Goal: Transaction & Acquisition: Subscribe to service/newsletter

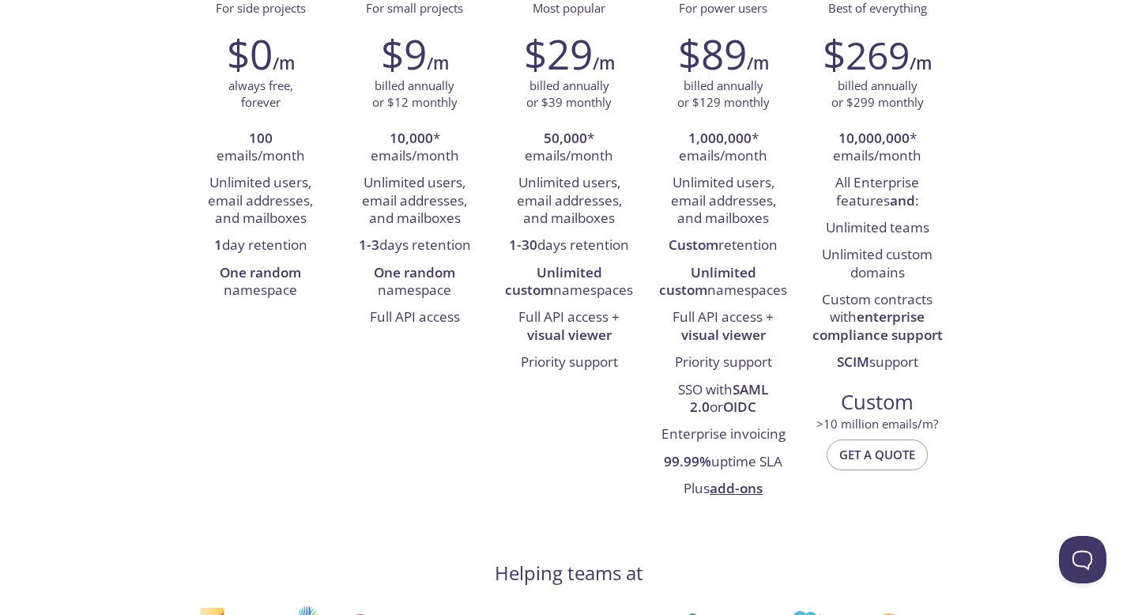
scroll to position [269, 0]
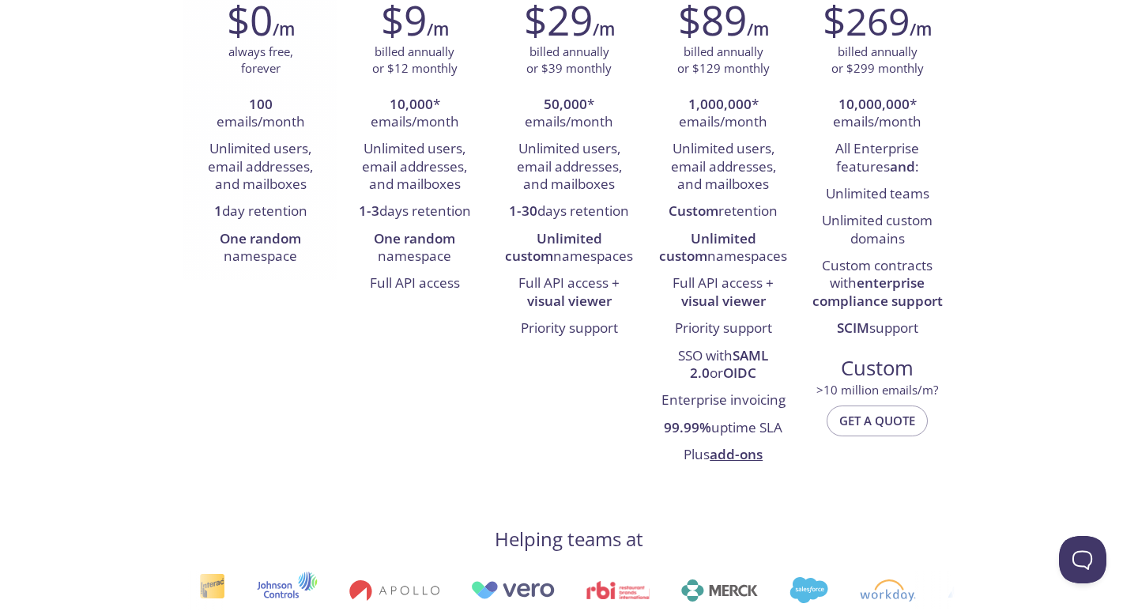
click at [272, 251] on li "One random namespace" at bounding box center [260, 248] width 130 height 45
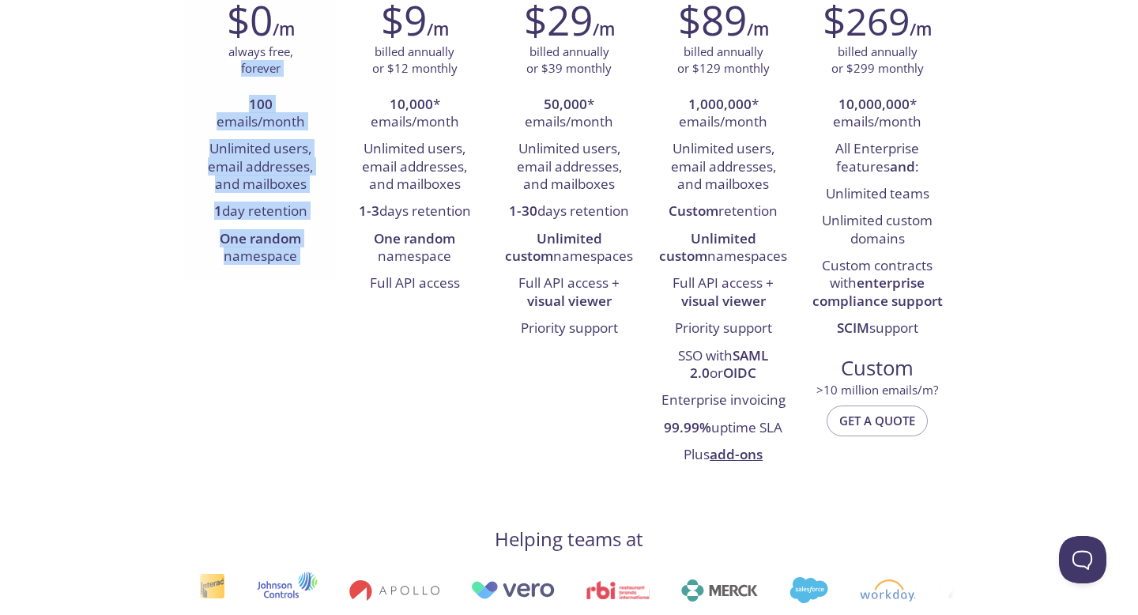
drag, startPoint x: 272, startPoint y: 251, endPoint x: 252, endPoint y: 77, distance: 175.7
click at [252, 77] on div "$0 /m always free, forever 100 emails/month Unlimited users, email addresses, a…" at bounding box center [260, 133] width 154 height 295
click at [253, 150] on li "Unlimited users, email addresses, and mailboxes" at bounding box center [260, 167] width 130 height 62
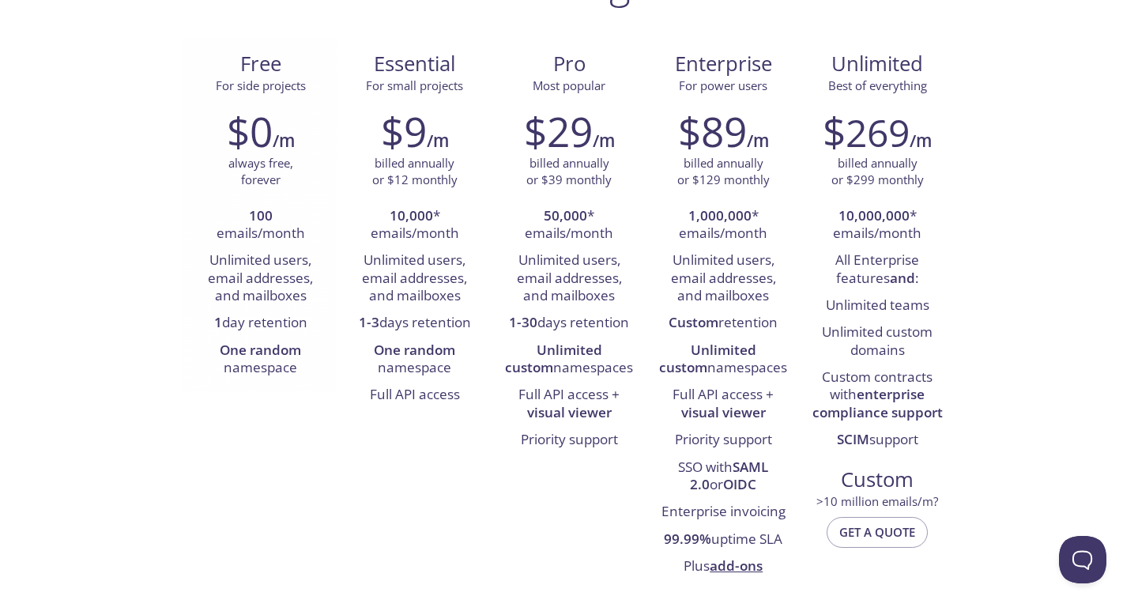
scroll to position [0, 0]
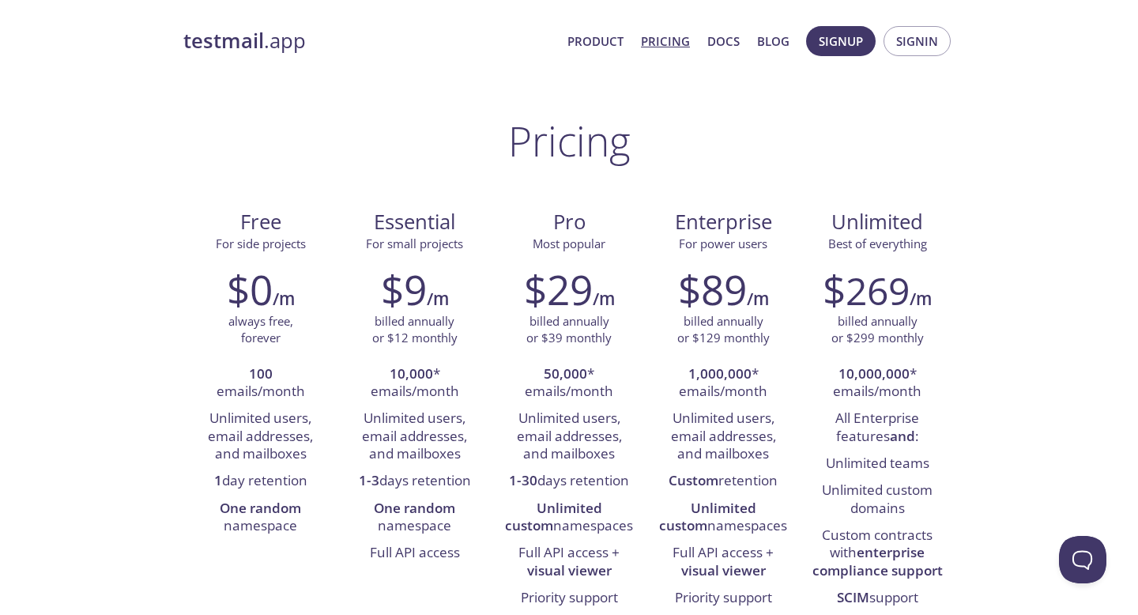
click at [586, 144] on h1 "Pricing" at bounding box center [569, 140] width 122 height 47
click at [860, 40] on span "Signup" at bounding box center [841, 41] width 44 height 21
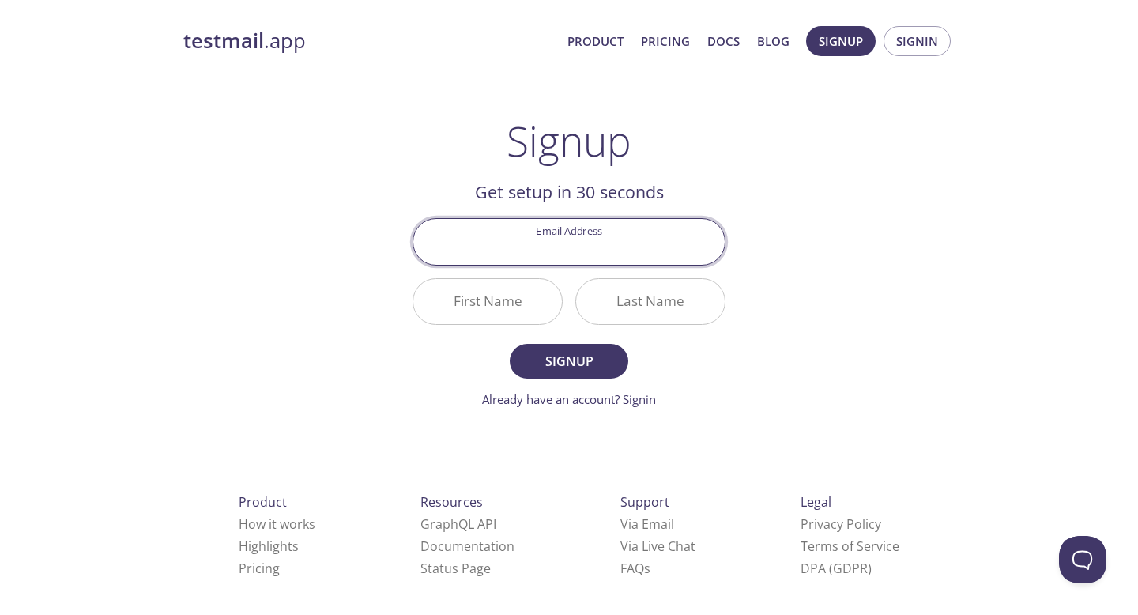
click at [580, 240] on input "Email Address" at bounding box center [568, 241] width 311 height 45
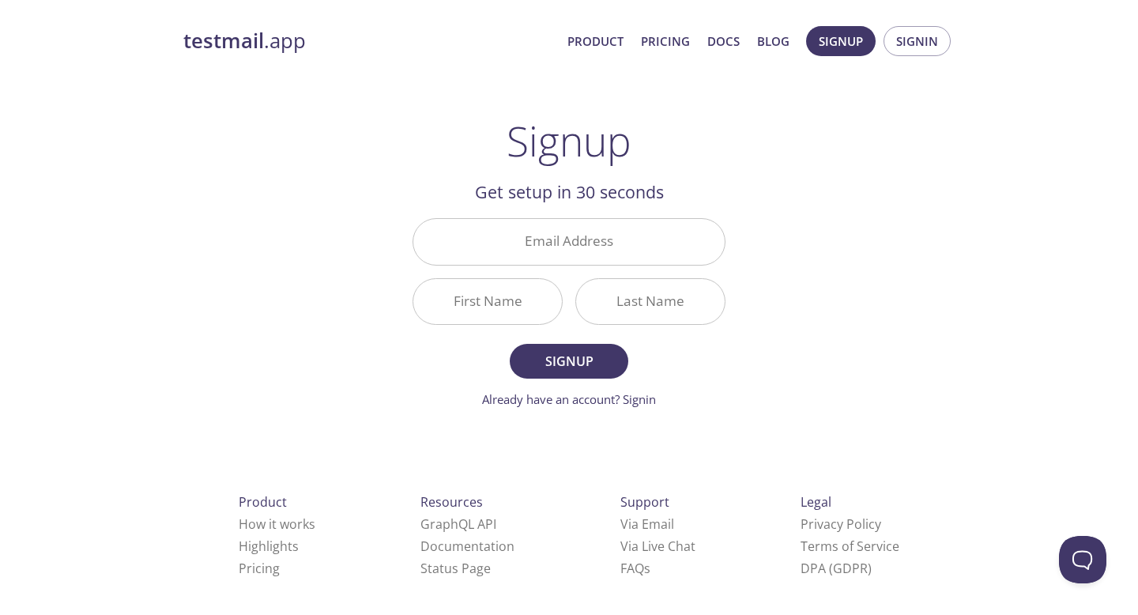
click at [583, 192] on h2 "Get setup in 30 seconds" at bounding box center [568, 192] width 313 height 27
click at [582, 243] on input "Email Address" at bounding box center [568, 241] width 311 height 45
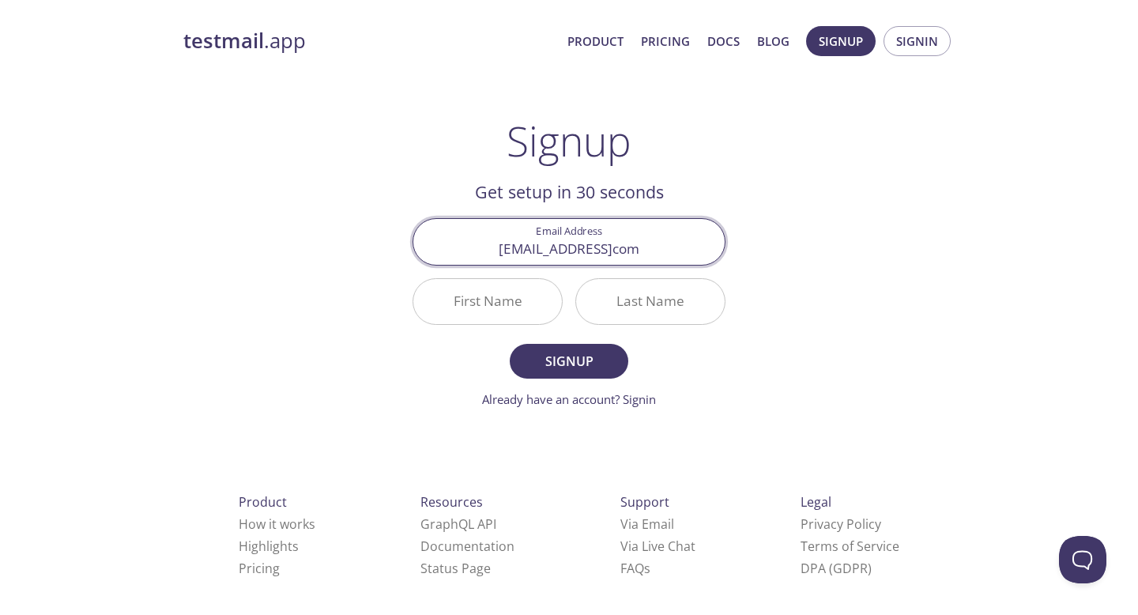
type input "[EMAIL_ADDRESS]com"
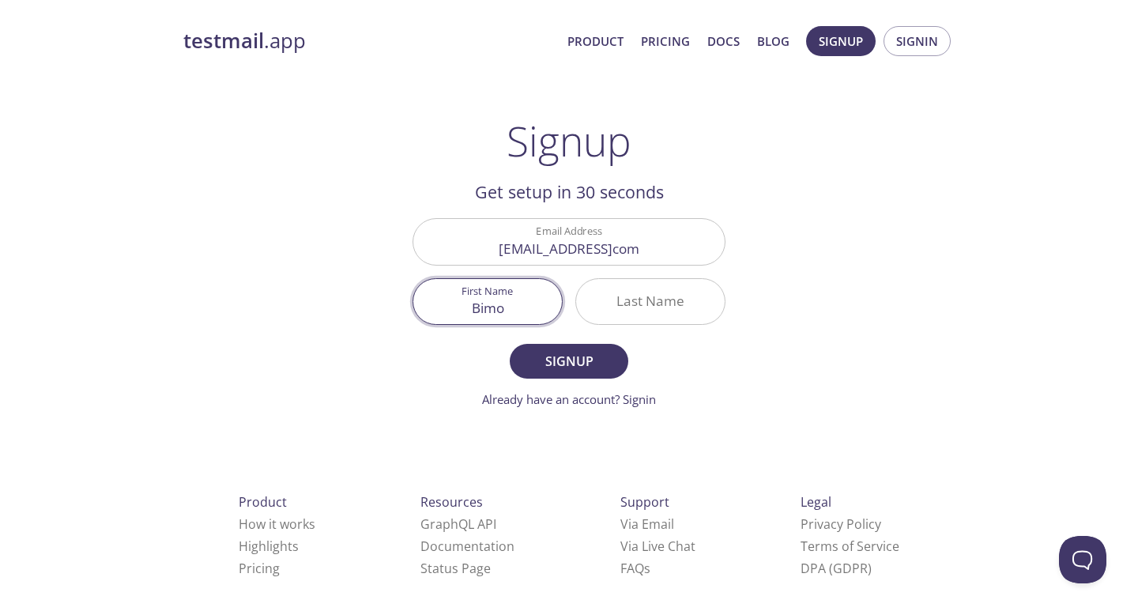
type input "Bimo"
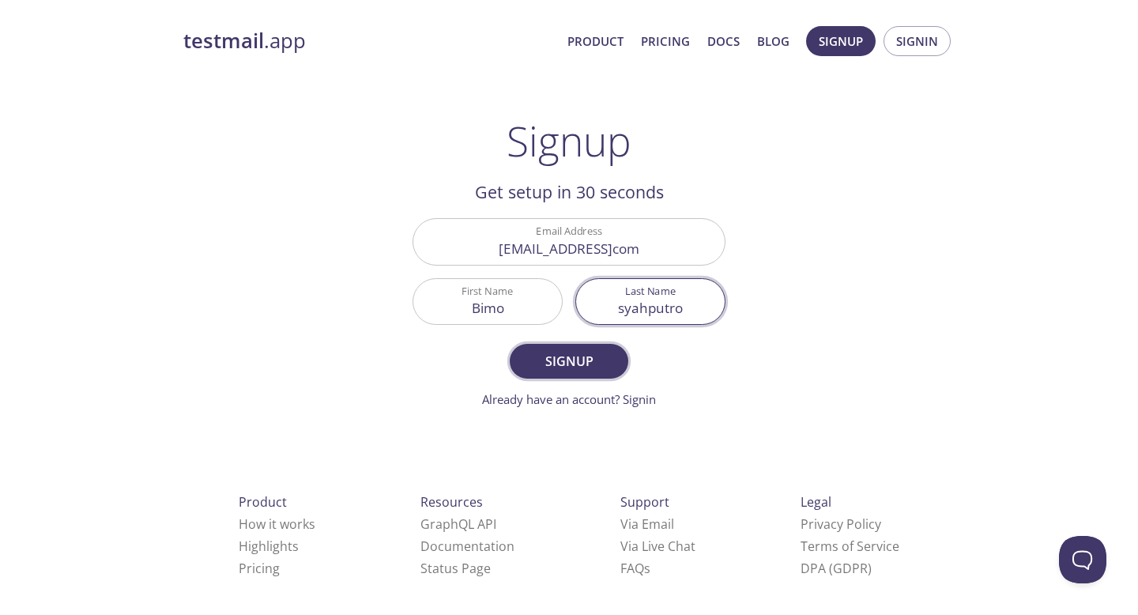
type input "syahputro"
click at [554, 369] on span "Signup" at bounding box center [569, 361] width 84 height 22
click at [563, 254] on input "[EMAIL_ADDRESS]com" at bounding box center [568, 241] width 311 height 45
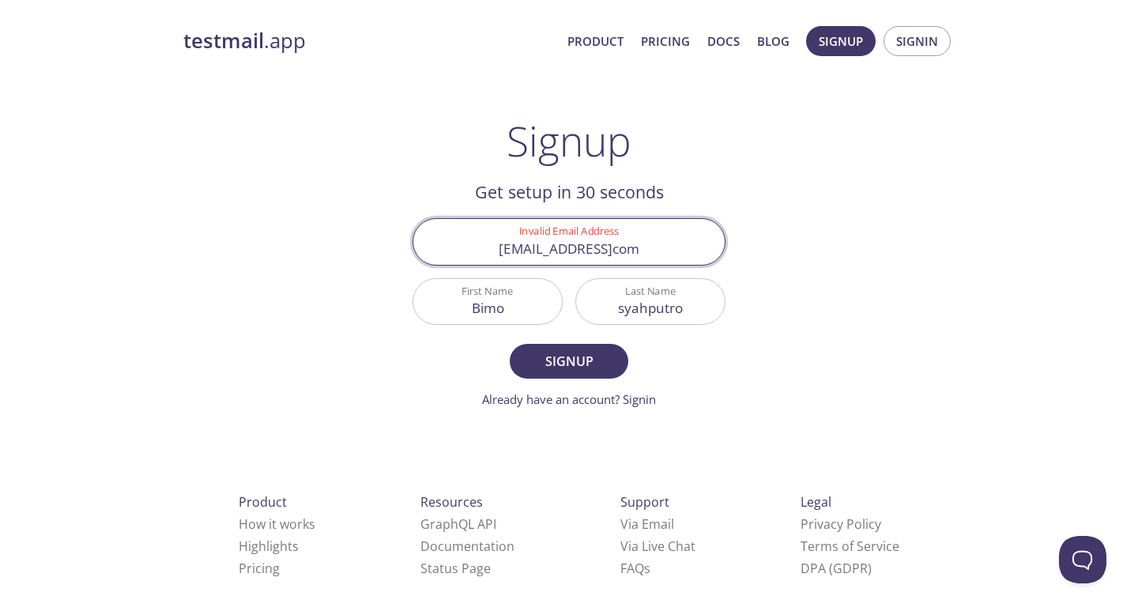
click at [563, 254] on input "[EMAIL_ADDRESS]com" at bounding box center [568, 241] width 311 height 45
click at [582, 157] on h1 "Signup" at bounding box center [568, 140] width 125 height 47
click at [632, 249] on input "[EMAIL_ADDRESS]com" at bounding box center [568, 241] width 311 height 45
type input "[EMAIL_ADDRESS][DOMAIN_NAME]"
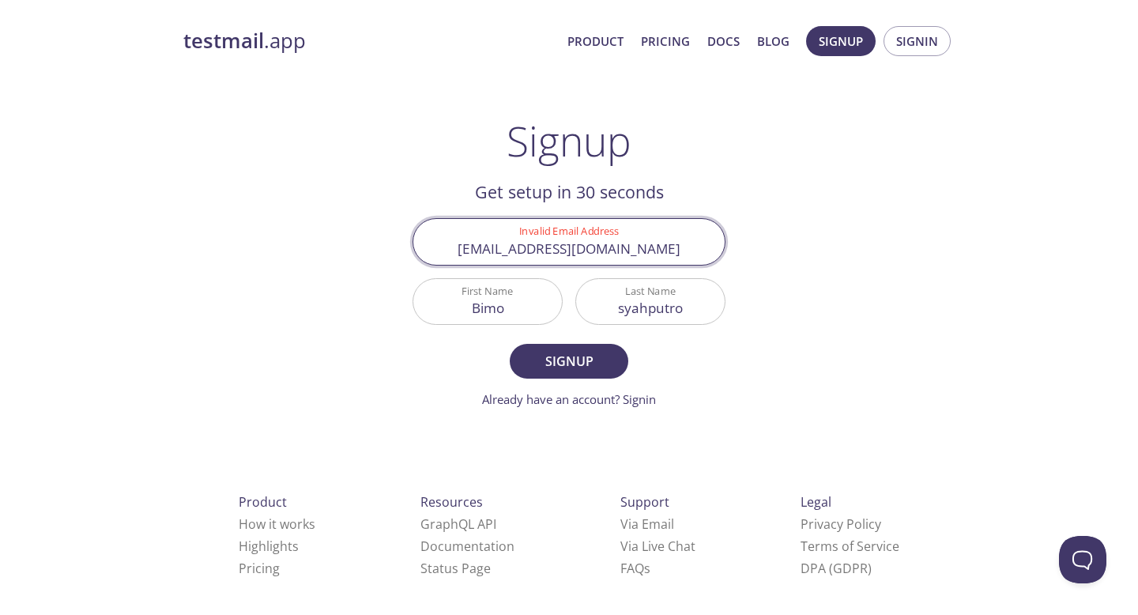
click at [510, 344] on button "Signup" at bounding box center [569, 361] width 119 height 35
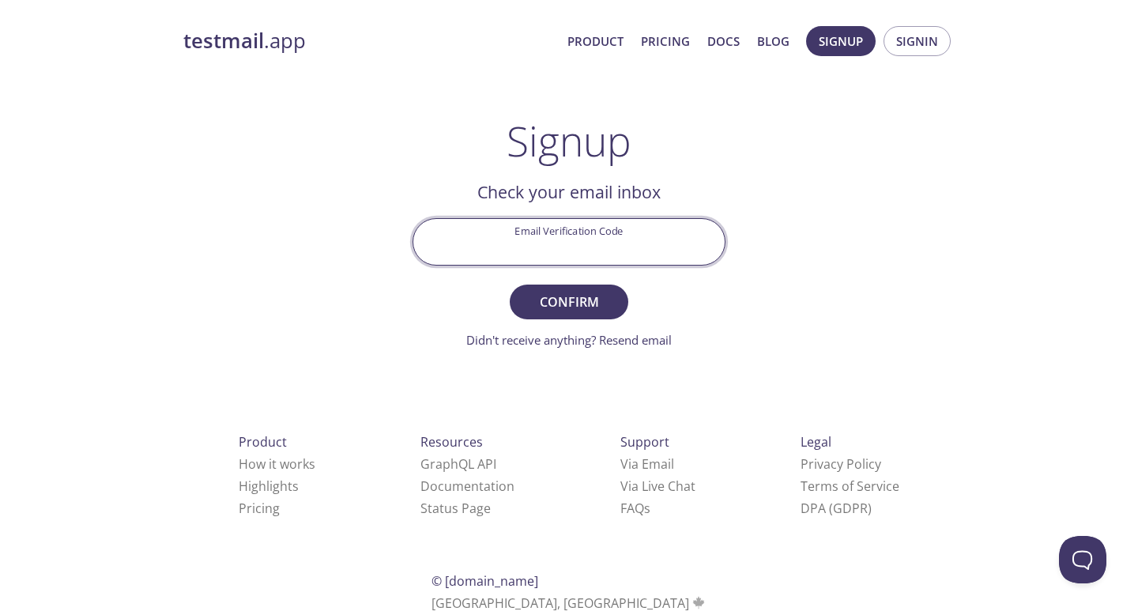
click at [555, 228] on input "Email Verification Code" at bounding box center [568, 241] width 311 height 45
paste input "W3Z4DKK"
type input "W3Z4DKK"
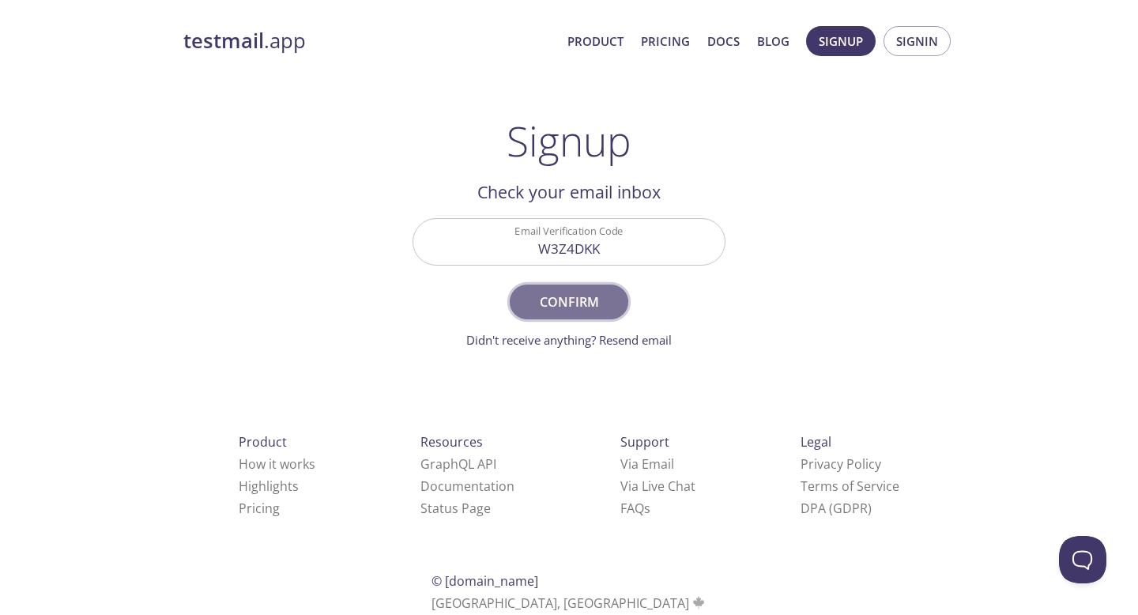
click at [550, 299] on span "Confirm" at bounding box center [569, 302] width 84 height 22
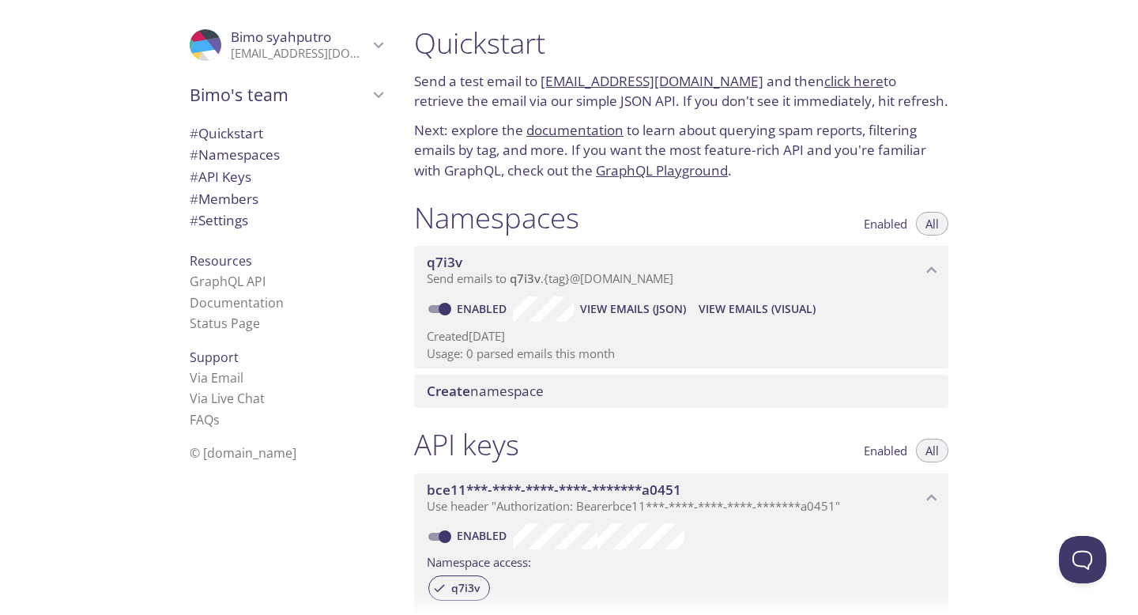
click at [597, 254] on span "q7i3v" at bounding box center [674, 262] width 495 height 17
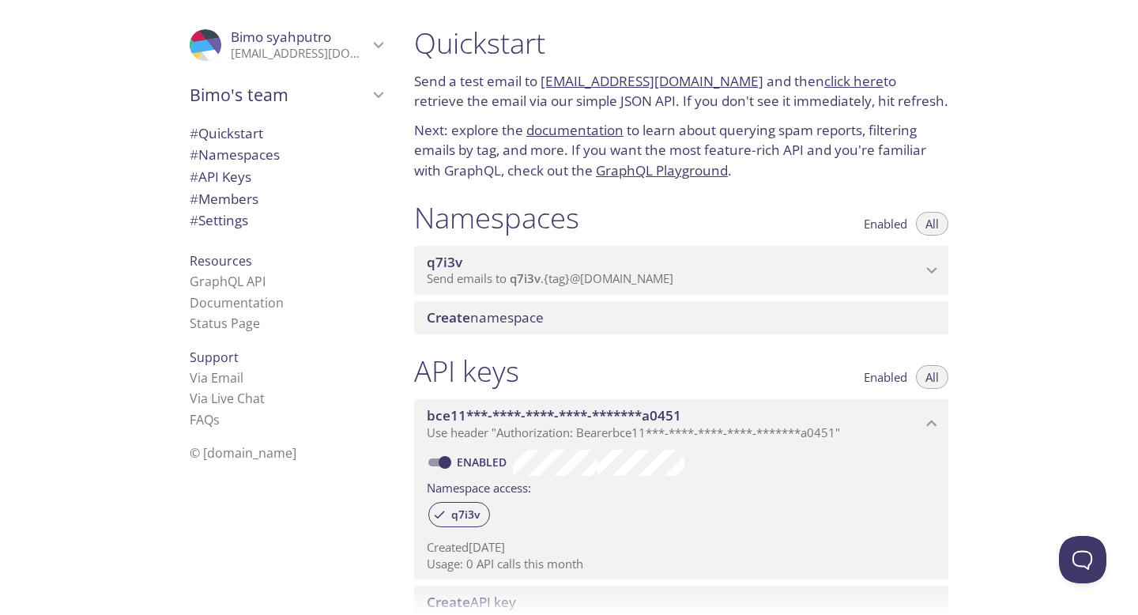
click at [597, 254] on span "q7i3v" at bounding box center [674, 262] width 495 height 17
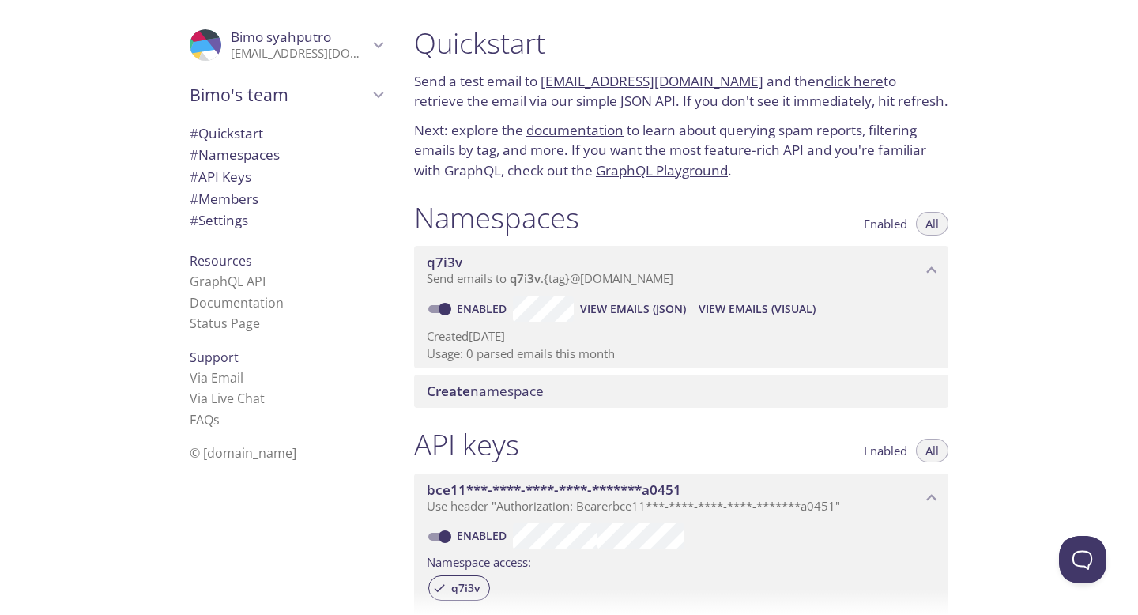
click at [527, 186] on div "Quickstart Send a test email to [EMAIL_ADDRESS][DOMAIN_NAME] and then click her…" at bounding box center [680, 103] width 559 height 175
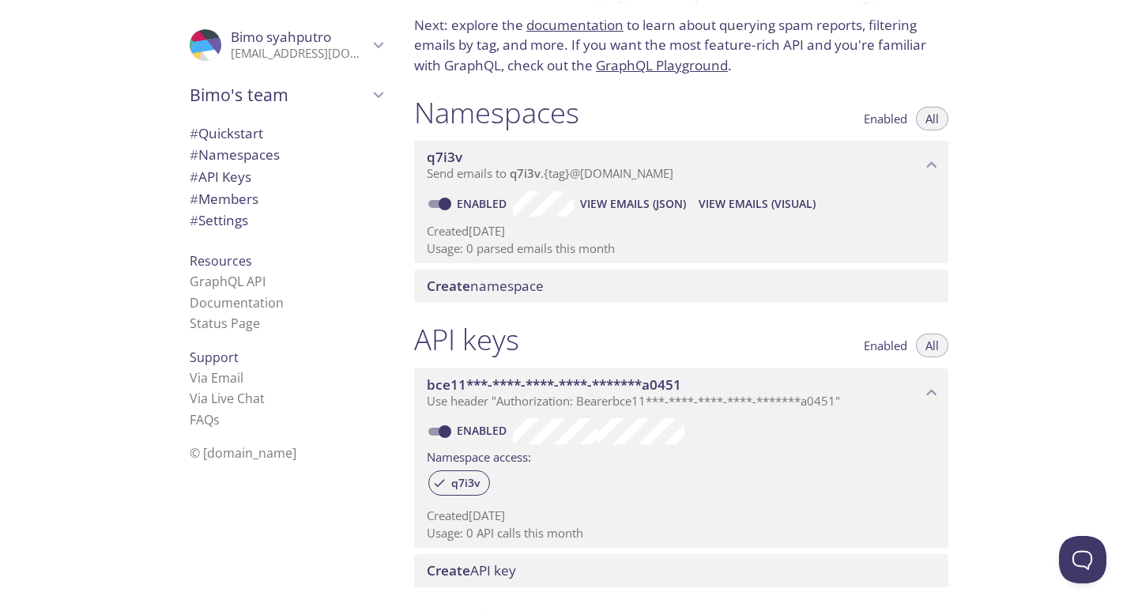
click at [506, 254] on p "Usage: 0 parsed emails this month" at bounding box center [681, 248] width 509 height 17
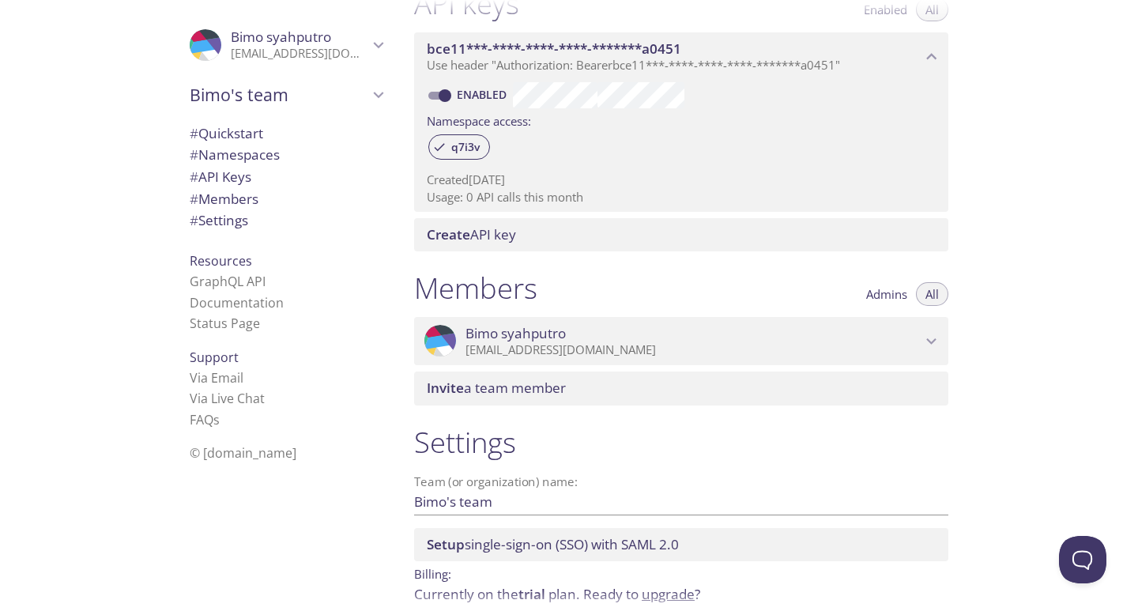
scroll to position [0, 0]
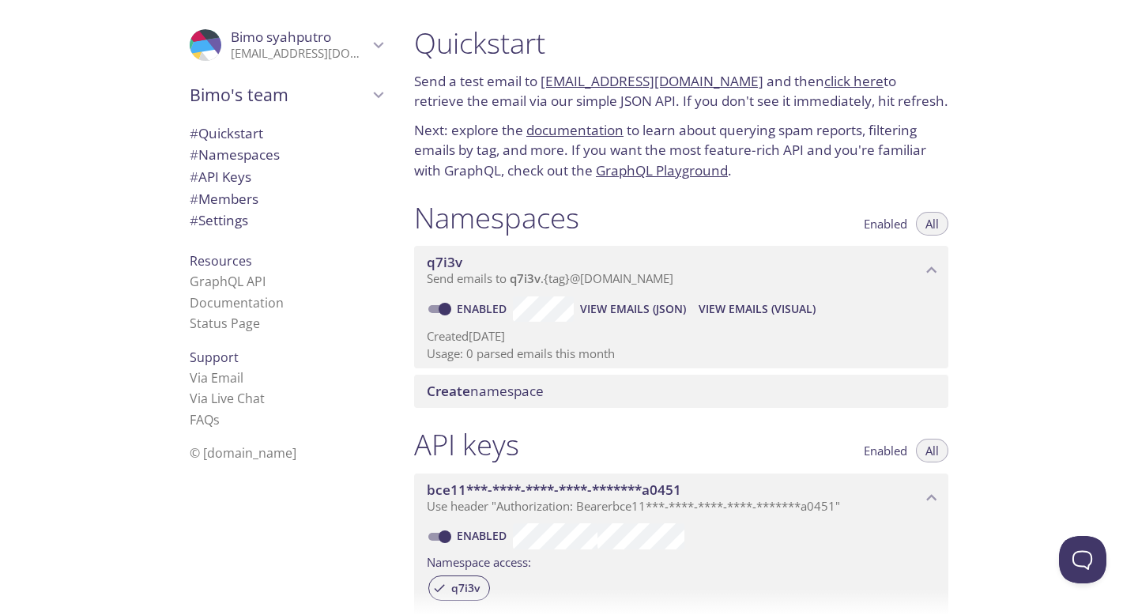
click at [455, 100] on p "Send a test email to [EMAIL_ADDRESS][DOMAIN_NAME] and then click here to retrie…" at bounding box center [681, 91] width 534 height 40
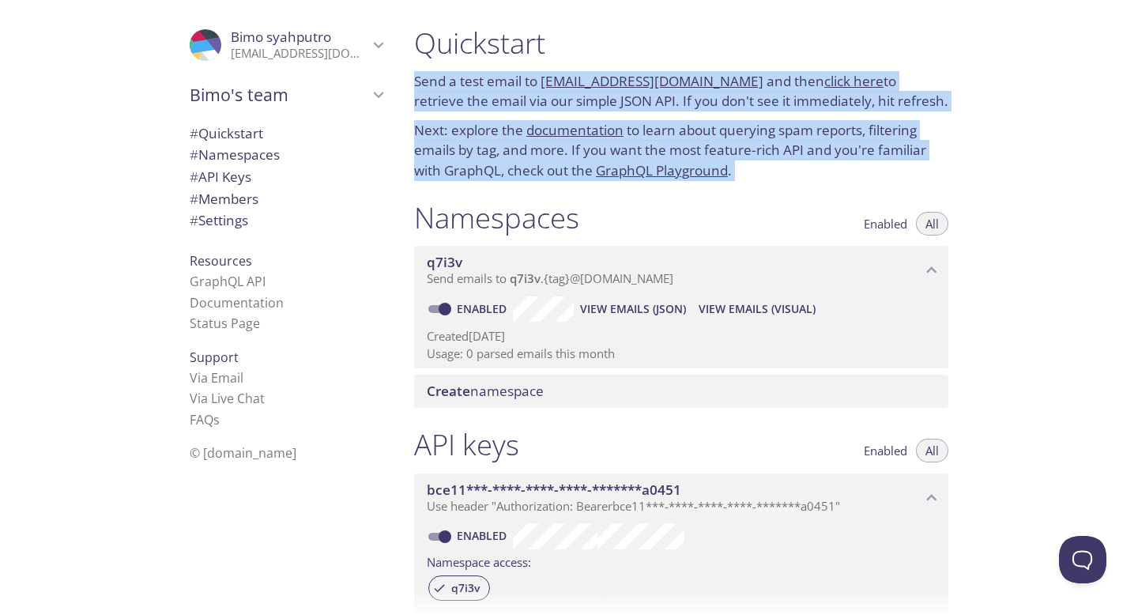
drag, startPoint x: 455, startPoint y: 100, endPoint x: 464, endPoint y: 156, distance: 56.8
click at [464, 156] on div "Quickstart Send a test email to [EMAIL_ADDRESS][DOMAIN_NAME] and then click her…" at bounding box center [680, 103] width 559 height 175
click at [464, 147] on p "Next: explore the documentation to learn about querying spam reports, filtering…" at bounding box center [681, 150] width 534 height 61
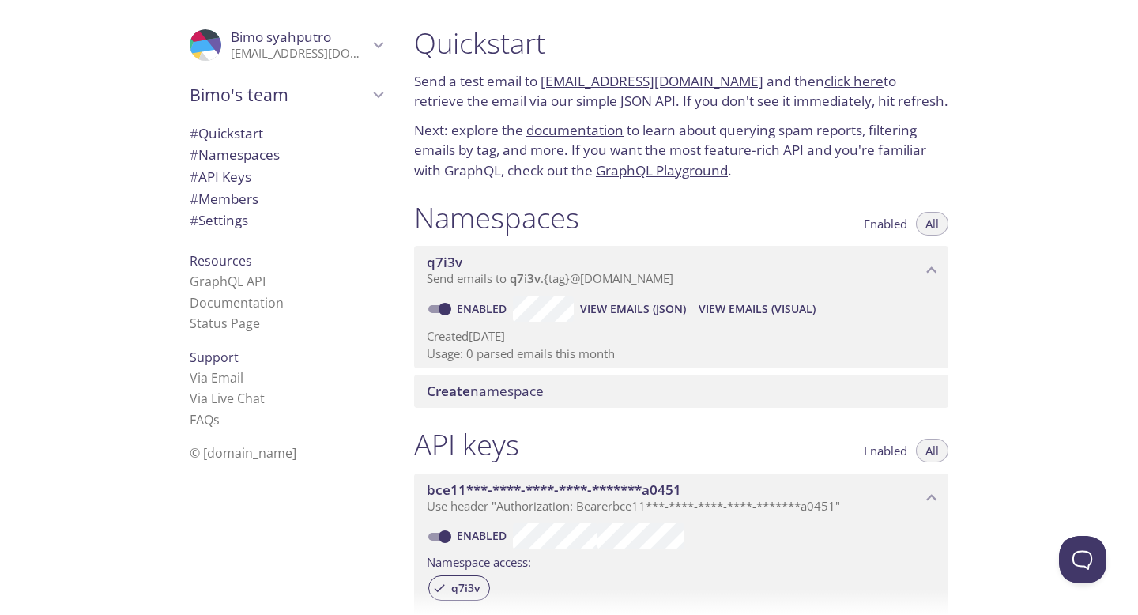
click at [464, 147] on p "Next: explore the documentation to learn about querying spam reports, filtering…" at bounding box center [681, 150] width 534 height 61
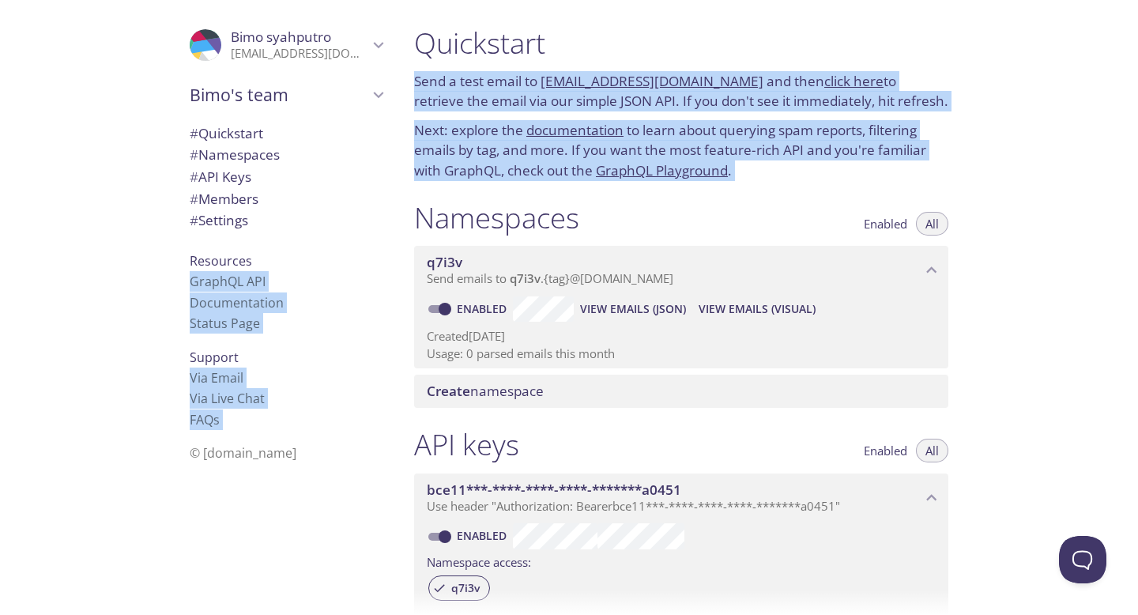
drag, startPoint x: 464, startPoint y: 147, endPoint x: 461, endPoint y: 20, distance: 127.3
click at [461, 20] on div ".cls-1 { fill: #6d5ca8; } .cls-2 { fill: #3fc191; } .cls-3 { fill: #3b4752; } .…" at bounding box center [569, 307] width 1138 height 615
click at [465, 108] on p "Send a test email to [EMAIL_ADDRESS][DOMAIN_NAME] and then click here to retrie…" at bounding box center [681, 91] width 534 height 40
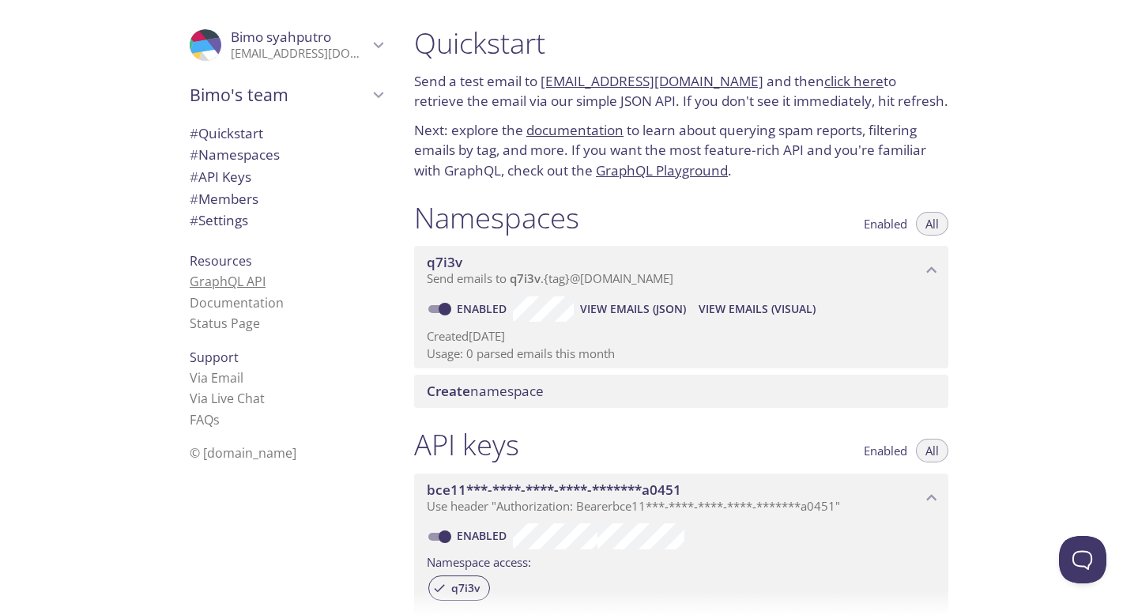
click at [245, 284] on link "GraphQL API" at bounding box center [228, 281] width 76 height 17
click at [265, 55] on p "[EMAIL_ADDRESS][DOMAIN_NAME]" at bounding box center [299, 54] width 137 height 16
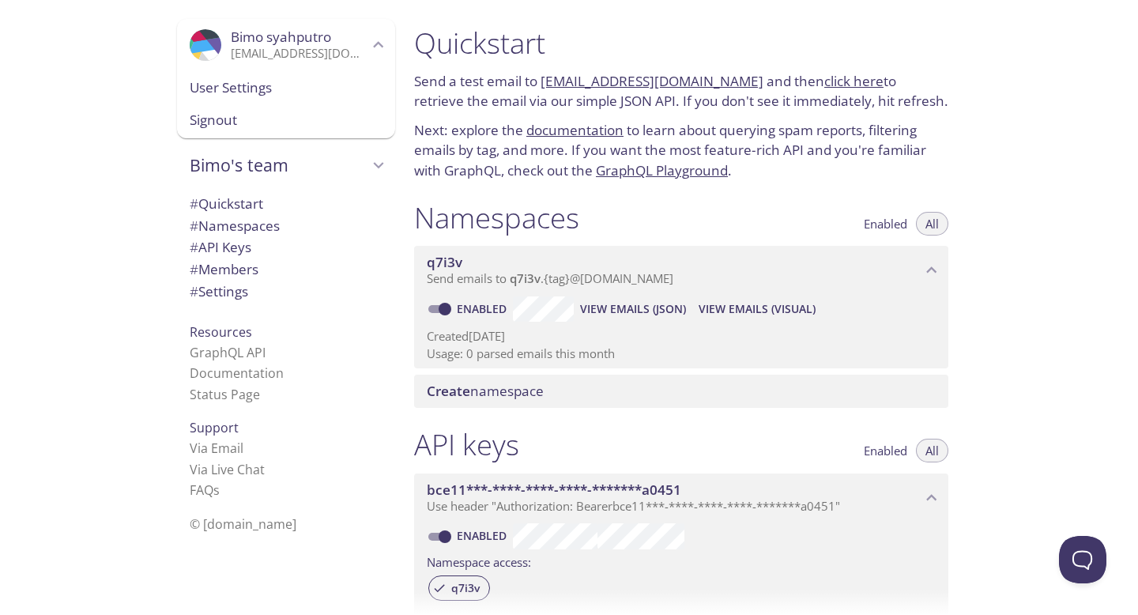
click at [471, 86] on p "Send a test email to [EMAIL_ADDRESS][DOMAIN_NAME] and then click here to retrie…" at bounding box center [681, 91] width 534 height 40
click at [545, 94] on p "Send a test email to [EMAIL_ADDRESS][DOMAIN_NAME] and then click here to retrie…" at bounding box center [681, 91] width 534 height 40
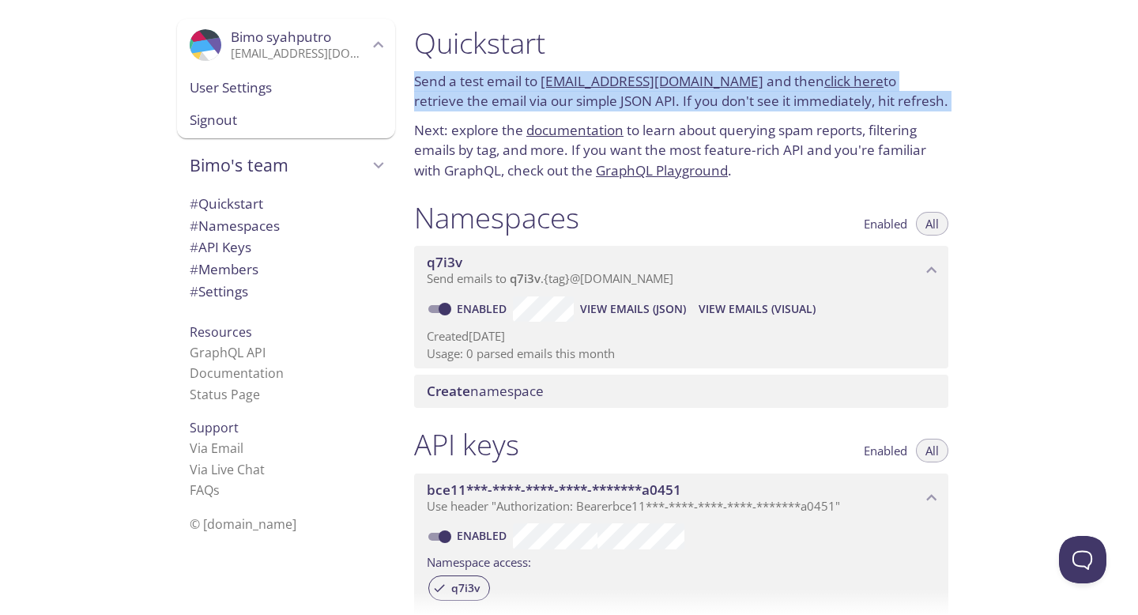
click at [480, 93] on p "Send a test email to [EMAIL_ADDRESS][DOMAIN_NAME] and then click here to retrie…" at bounding box center [681, 91] width 534 height 40
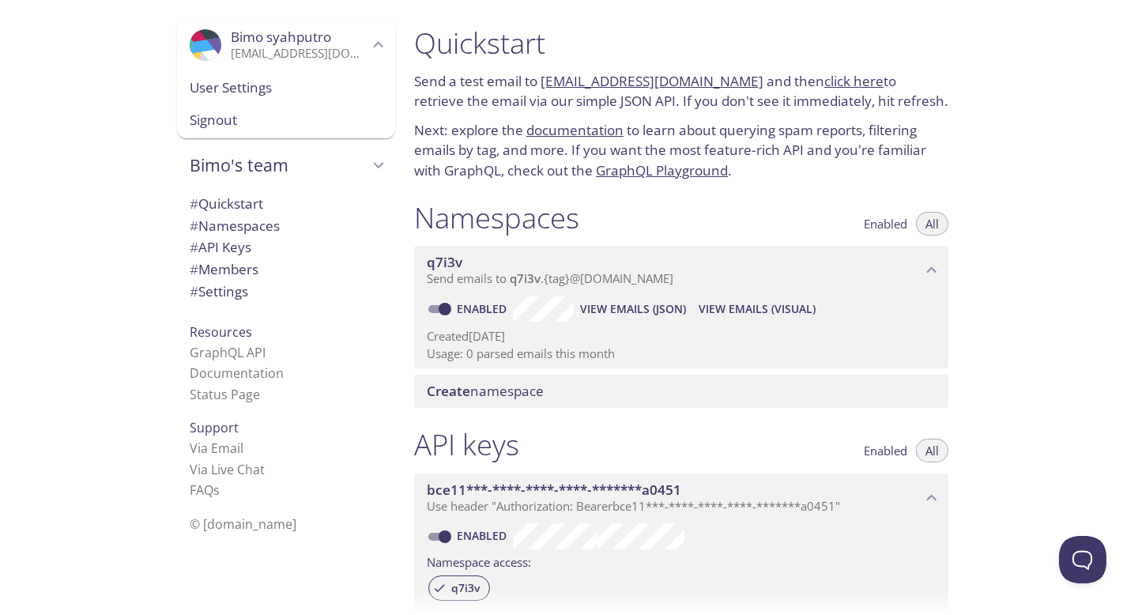
click at [234, 268] on span "# Members" at bounding box center [224, 269] width 69 height 18
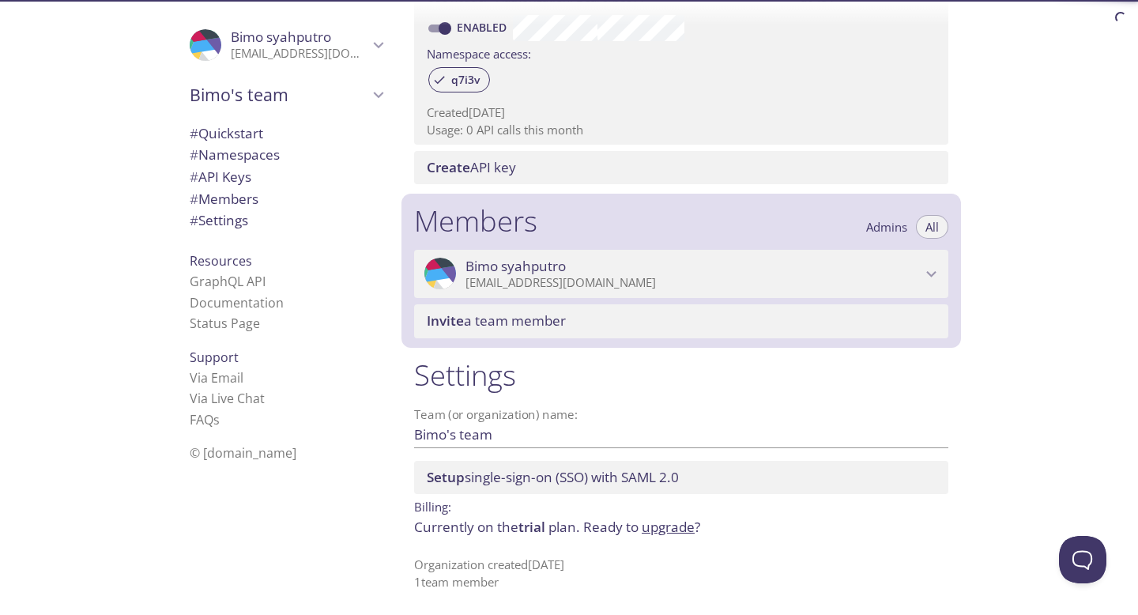
scroll to position [509, 0]
click at [242, 216] on span "# Settings" at bounding box center [219, 220] width 58 height 18
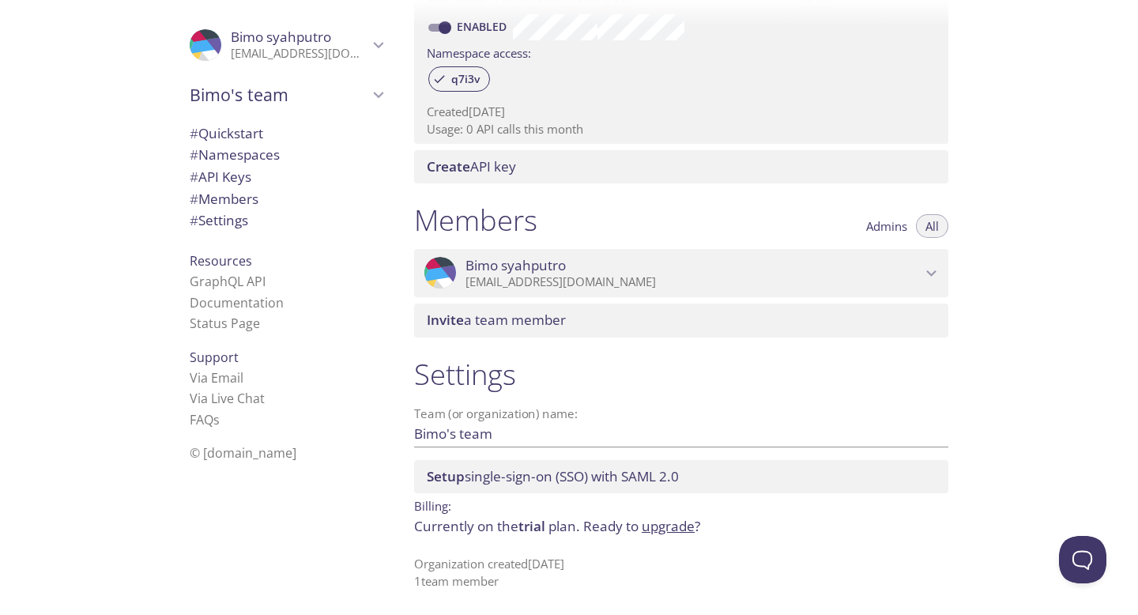
click at [250, 200] on span "# Members" at bounding box center [224, 199] width 69 height 18
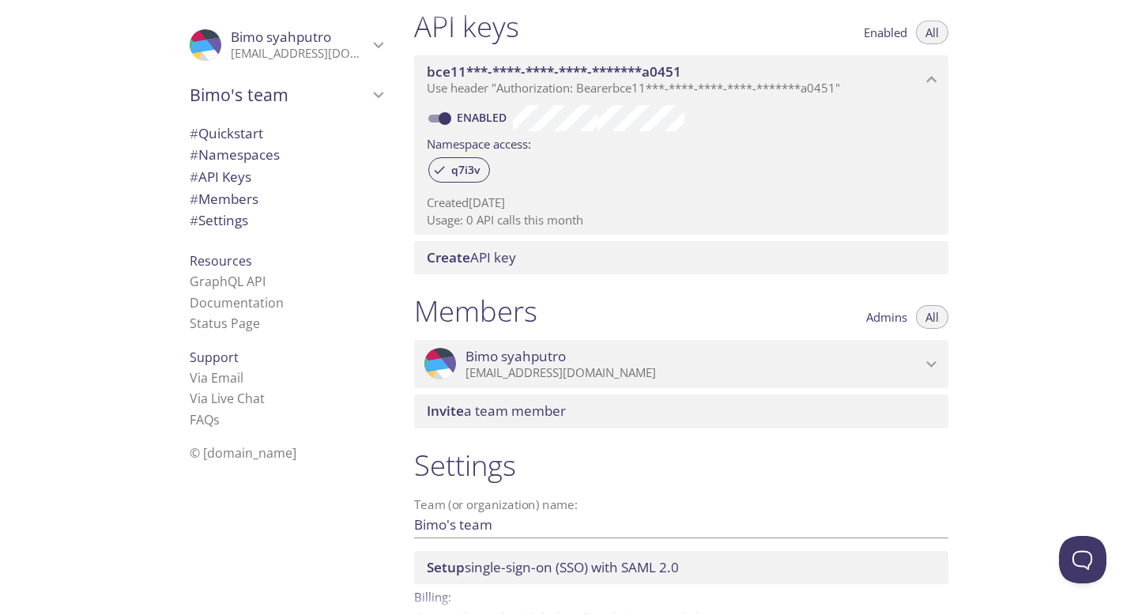
scroll to position [410, 0]
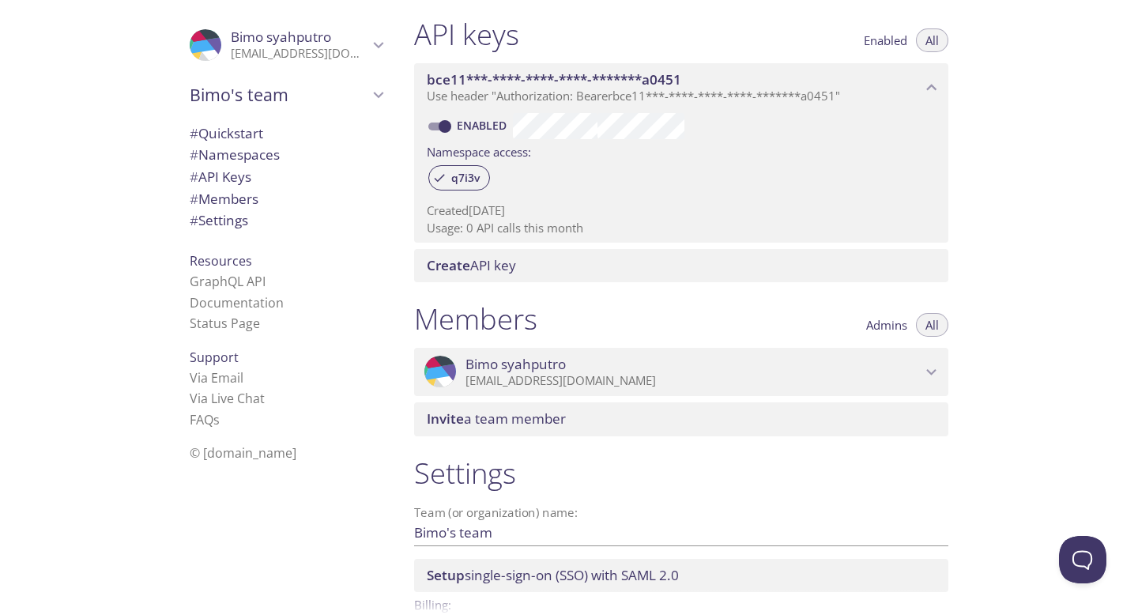
click at [503, 96] on span "Use header "Authorization: Bearer bce11***-****-****-****-*******a0451 "" at bounding box center [633, 96] width 413 height 16
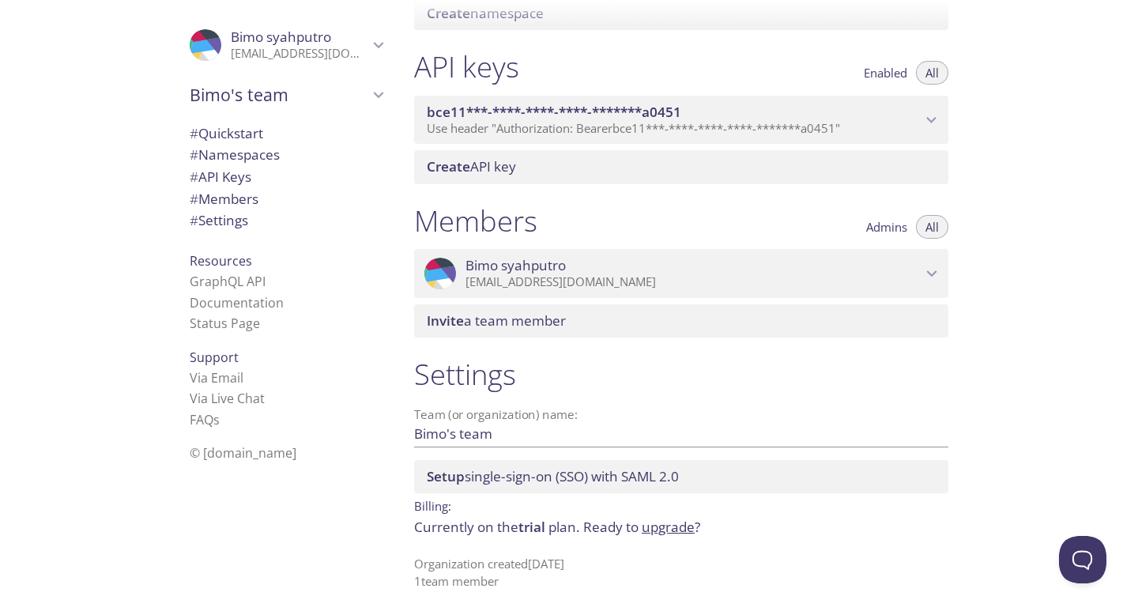
click at [502, 122] on span "Use header "Authorization: Bearer bce11***-****-****-****-*******a0451 "" at bounding box center [633, 128] width 413 height 16
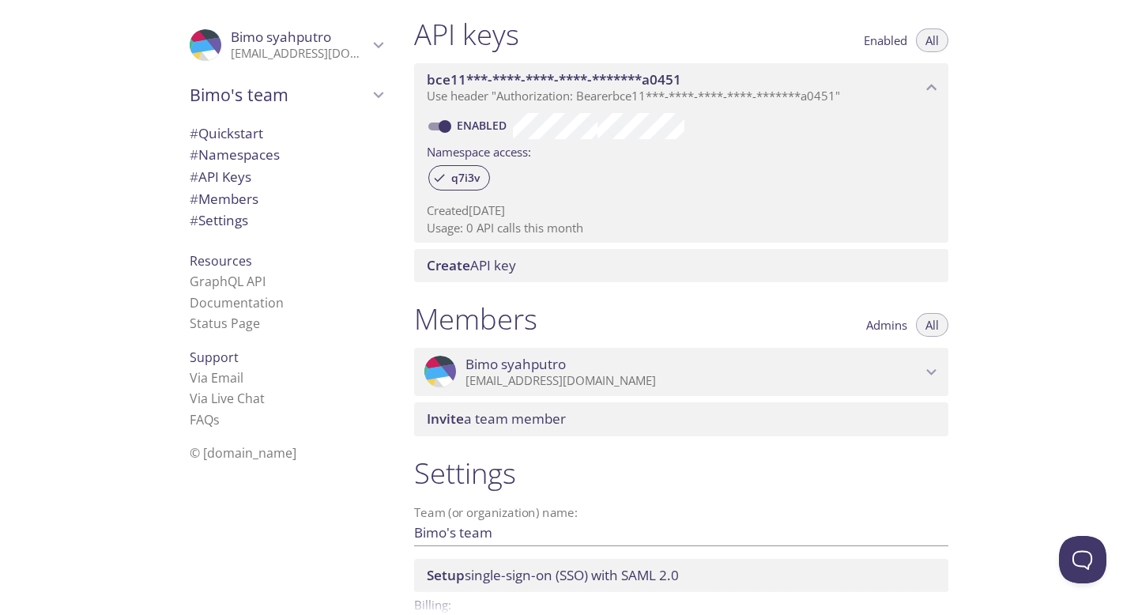
scroll to position [122, 0]
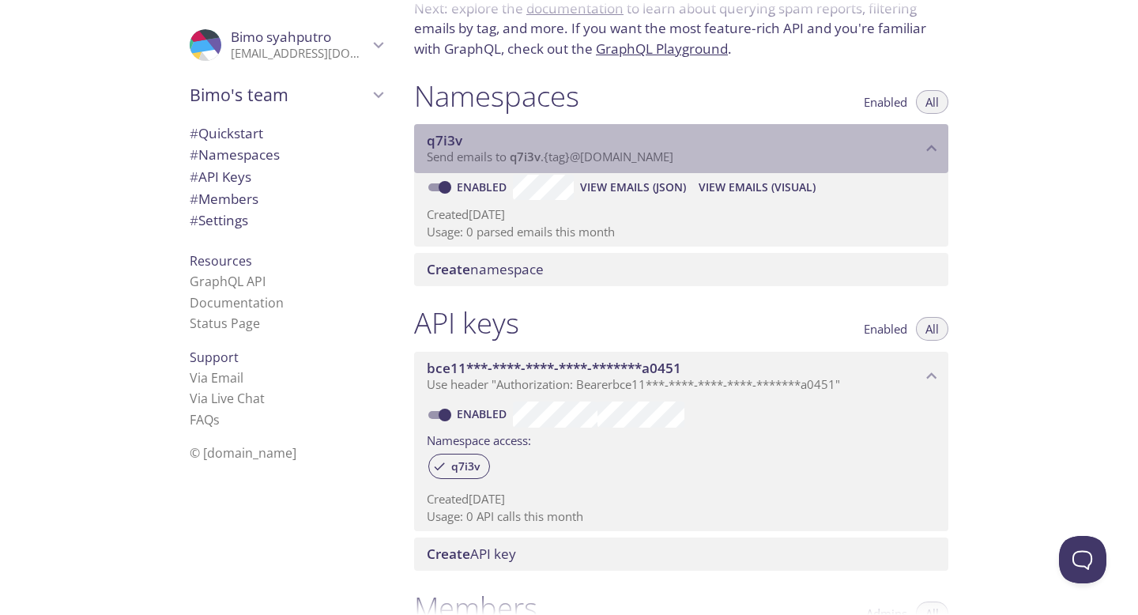
click at [560, 156] on span "Send emails to q7i3v . {tag} @[DOMAIN_NAME]" at bounding box center [550, 157] width 247 height 16
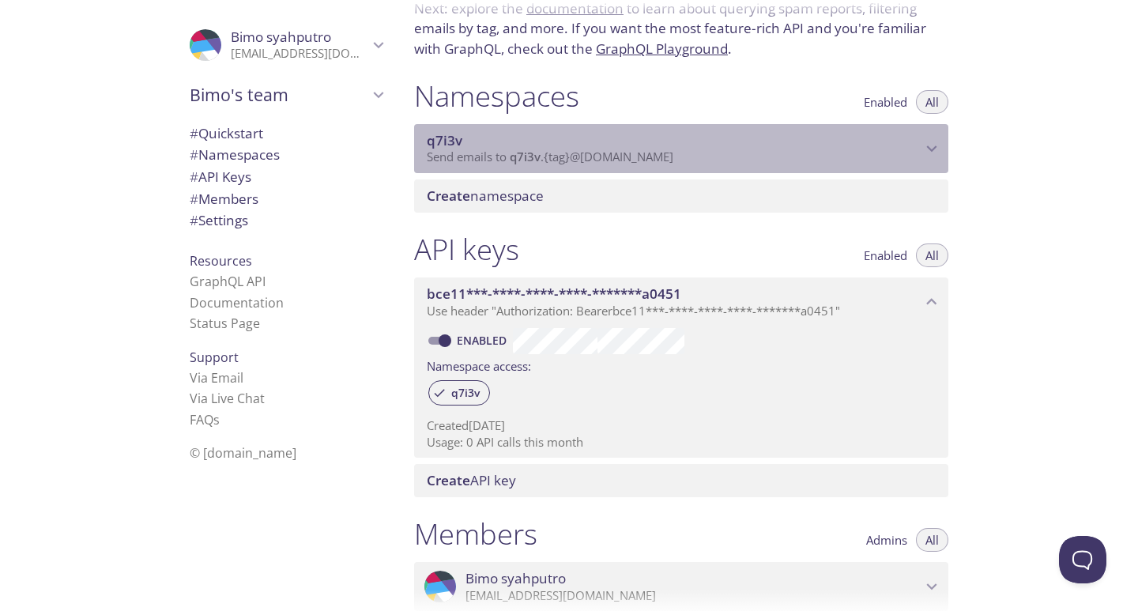
click at [560, 156] on span "Send emails to q7i3v . {tag} @[DOMAIN_NAME]" at bounding box center [550, 157] width 247 height 16
